Goal: Check status: Check status

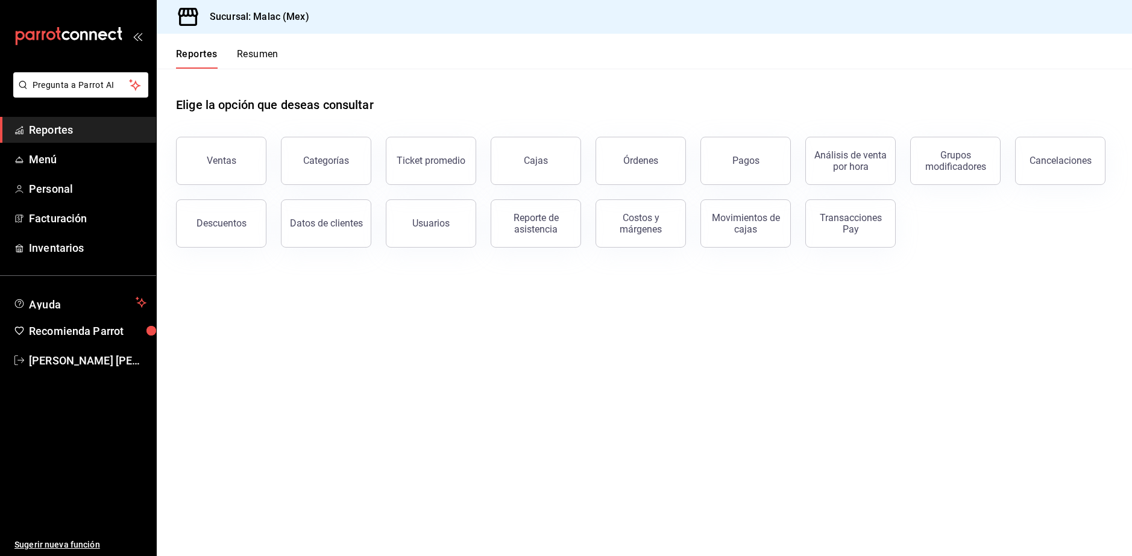
click at [207, 58] on button "Reportes" at bounding box center [197, 58] width 42 height 20
click at [259, 55] on button "Resumen" at bounding box center [258, 58] width 42 height 20
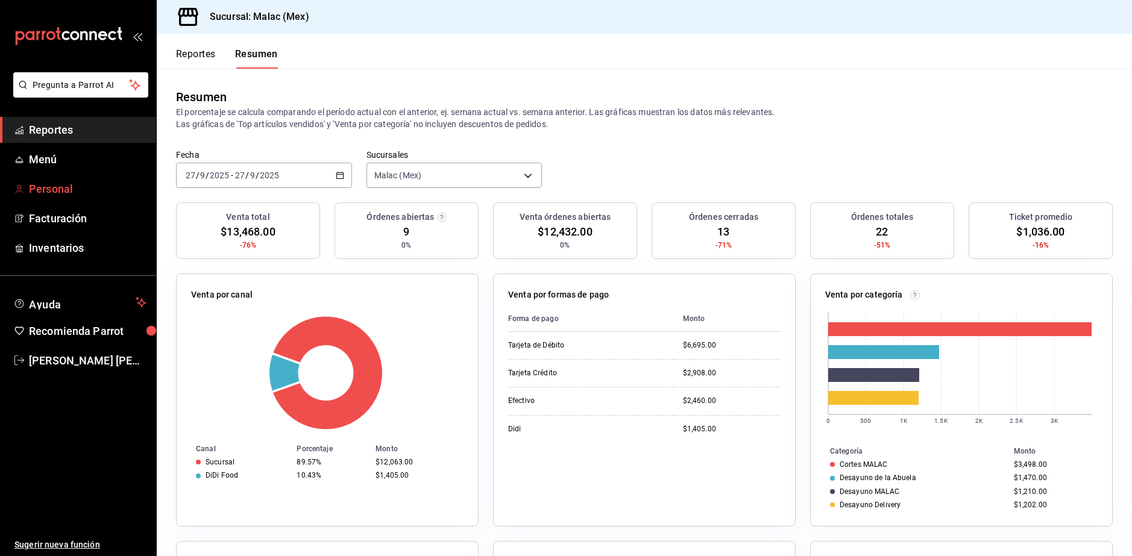
click at [75, 184] on span "Personal" at bounding box center [88, 189] width 118 height 16
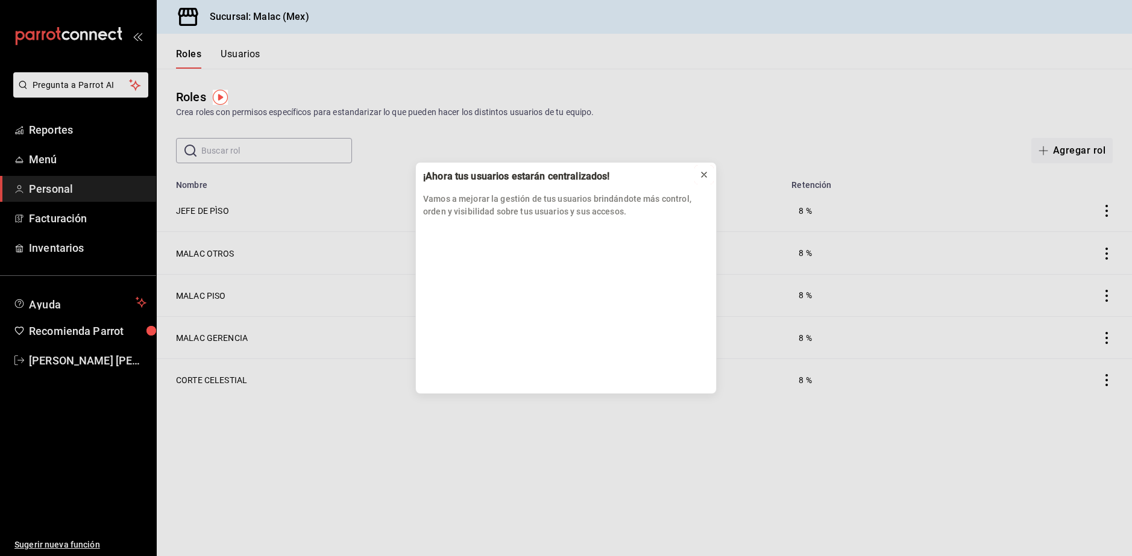
click at [705, 171] on icon at bounding box center [704, 175] width 10 height 10
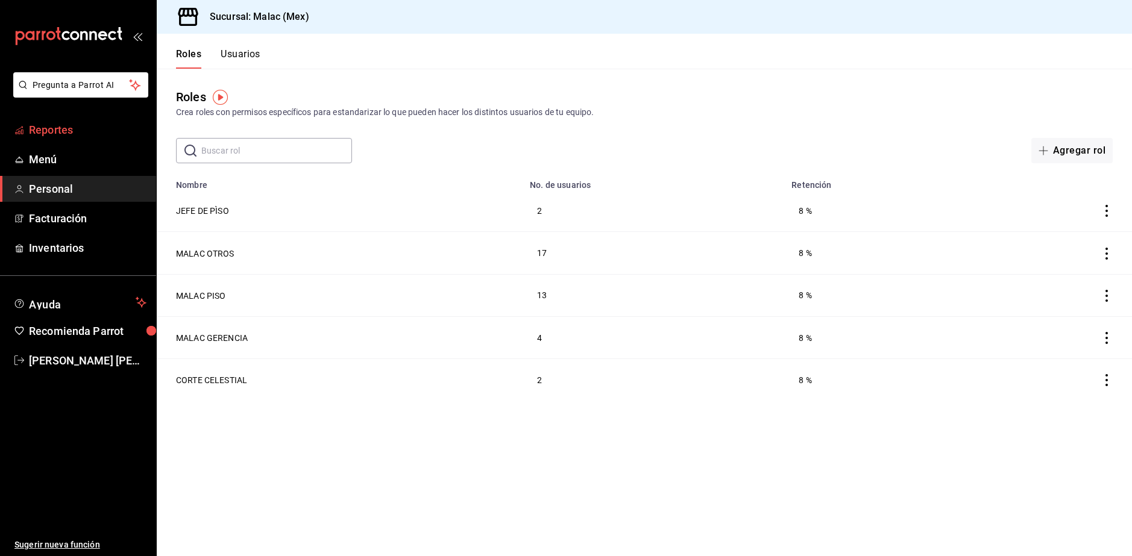
click at [86, 133] on span "Reportes" at bounding box center [88, 130] width 118 height 16
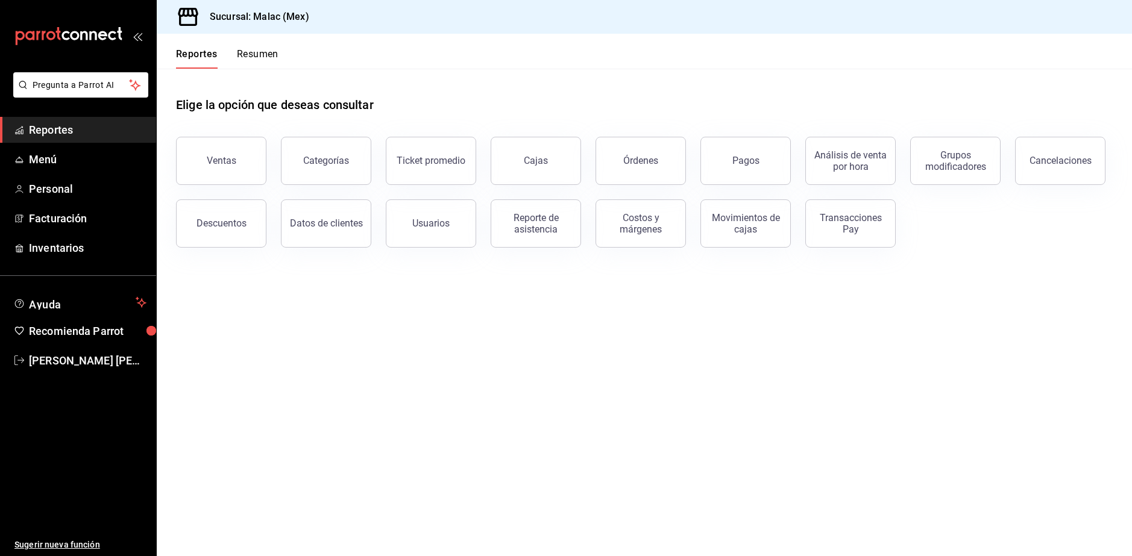
click at [256, 57] on button "Resumen" at bounding box center [258, 58] width 42 height 20
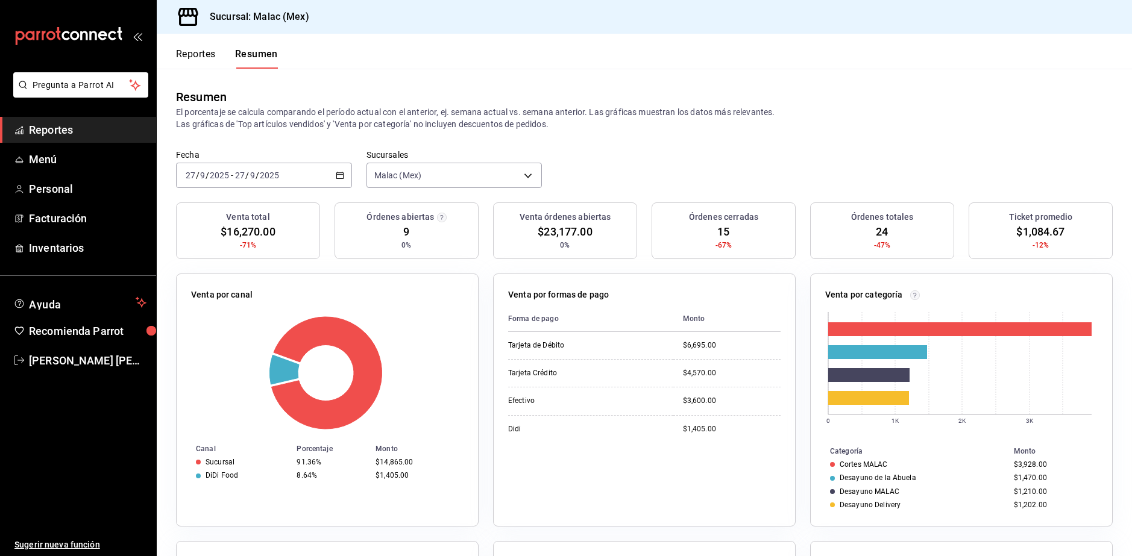
click at [223, 55] on div "Reportes Resumen" at bounding box center [227, 58] width 102 height 20
click at [205, 55] on button "Reportes" at bounding box center [196, 58] width 40 height 20
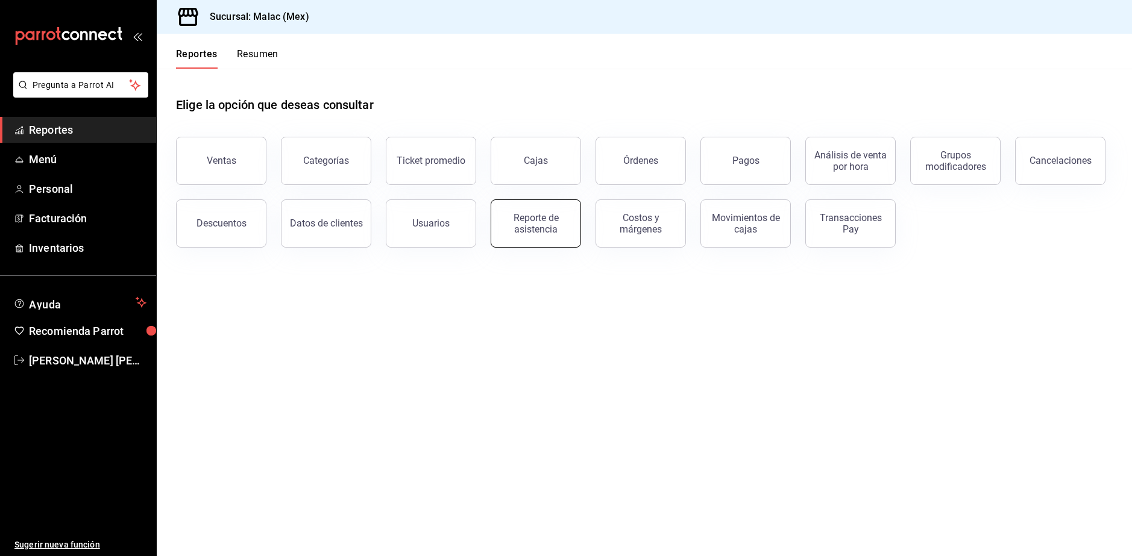
click at [542, 230] on div "Reporte de asistencia" at bounding box center [535, 223] width 75 height 23
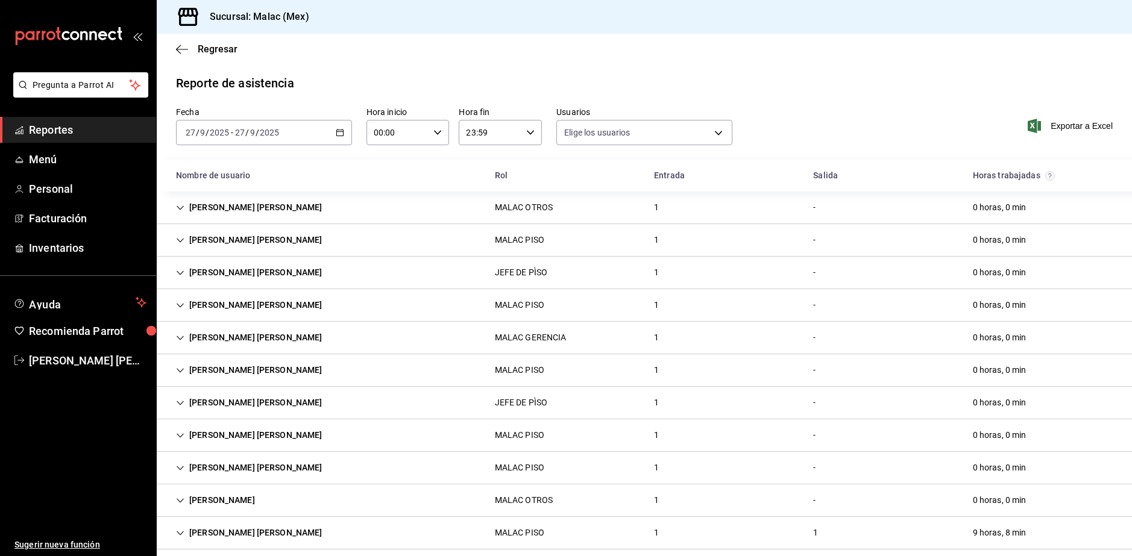
type input "08cb63ce-e8dd-4401-8028-129c560eec26,6ada37a1-56d6-4bf6-92f0-9a56272b93d6,7bf52…"
click at [336, 134] on icon "button" at bounding box center [340, 132] width 8 height 8
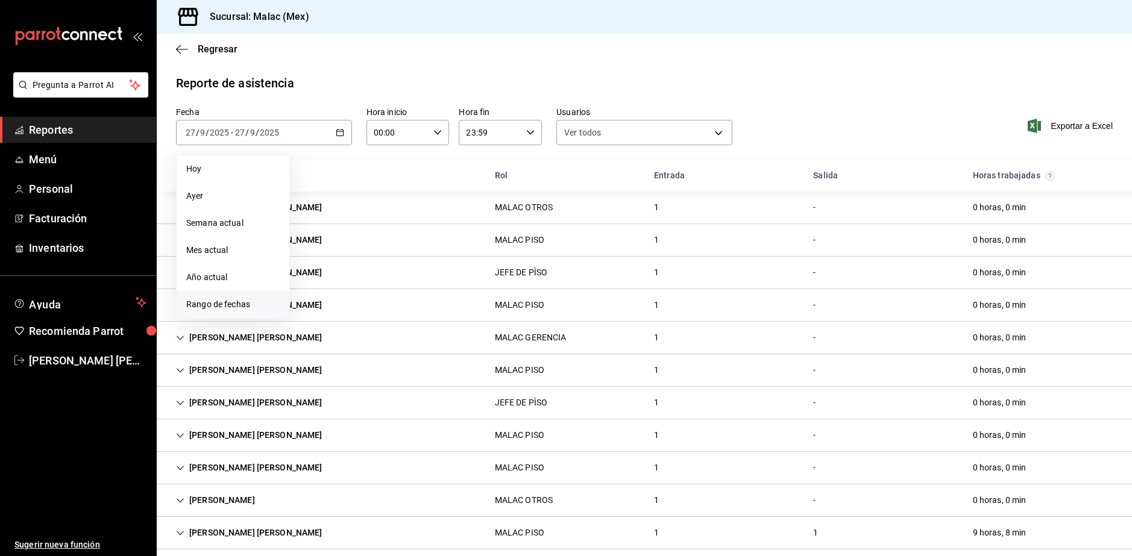
click at [222, 306] on span "Rango de fechas" at bounding box center [232, 304] width 93 height 13
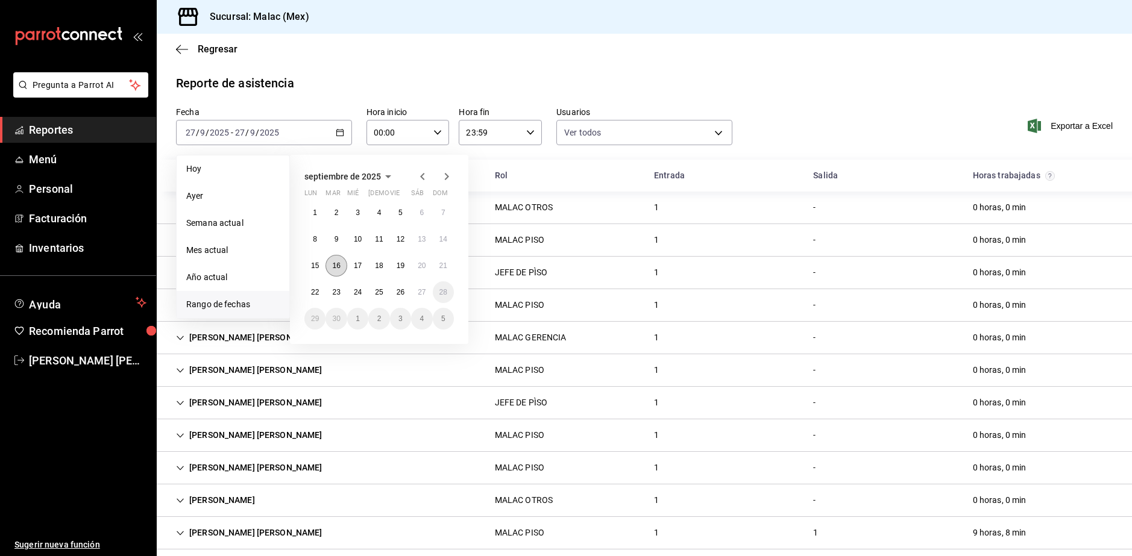
click at [336, 265] on abbr "16" at bounding box center [336, 266] width 8 height 8
click at [416, 293] on button "27" at bounding box center [421, 292] width 21 height 22
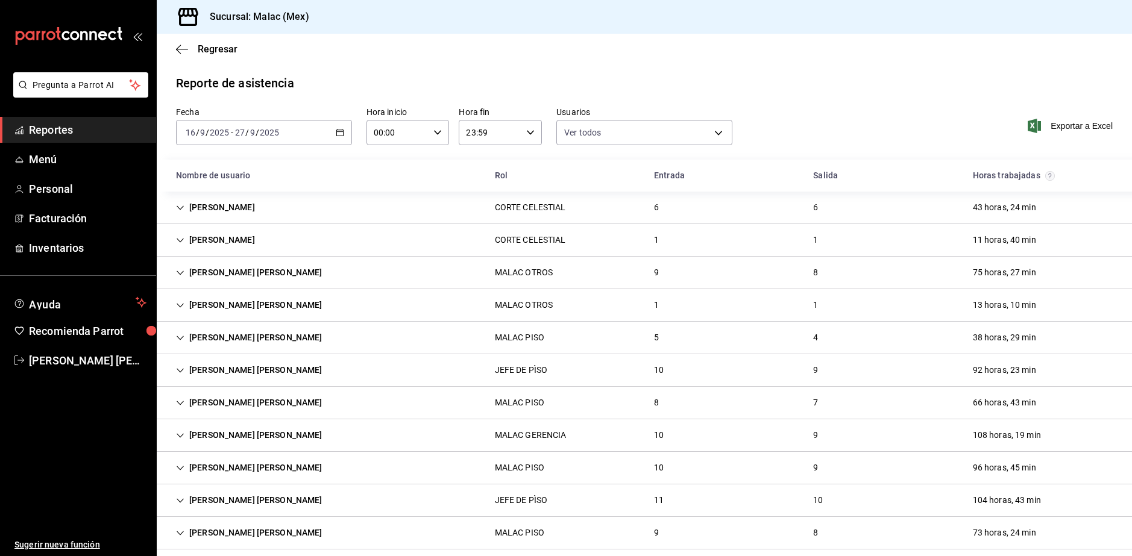
click at [289, 530] on div "[PERSON_NAME] [PERSON_NAME]" at bounding box center [249, 533] width 166 height 22
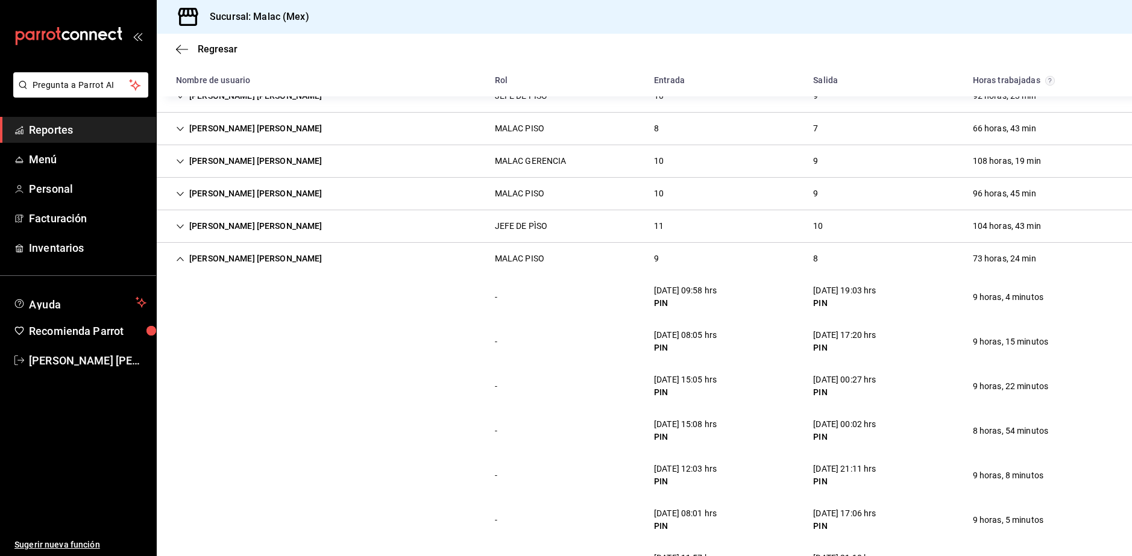
scroll to position [301, 0]
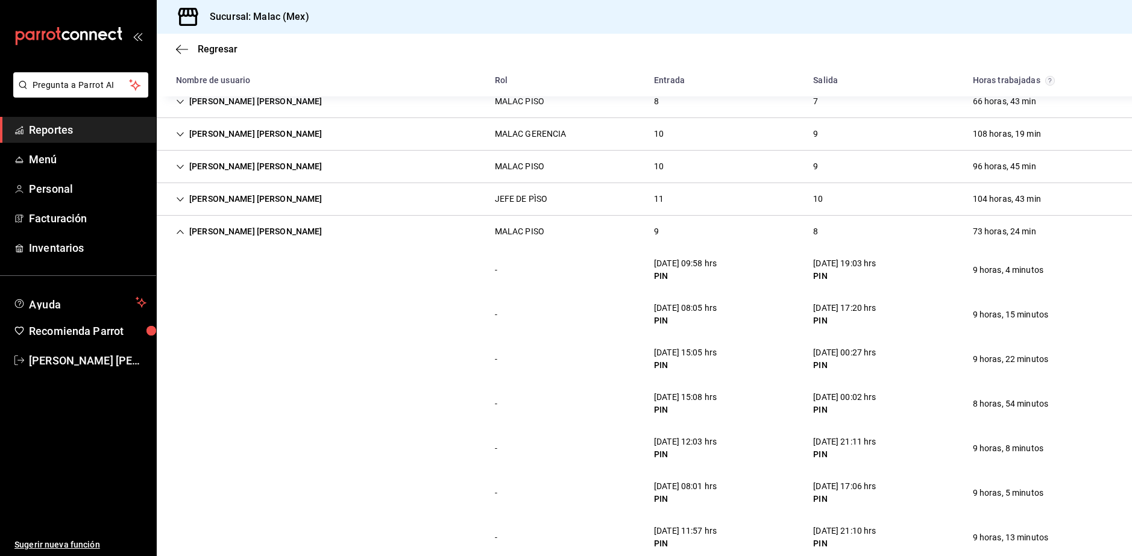
click at [230, 231] on div "[PERSON_NAME] [PERSON_NAME]" at bounding box center [249, 232] width 166 height 22
